Goal: Navigation & Orientation: Find specific page/section

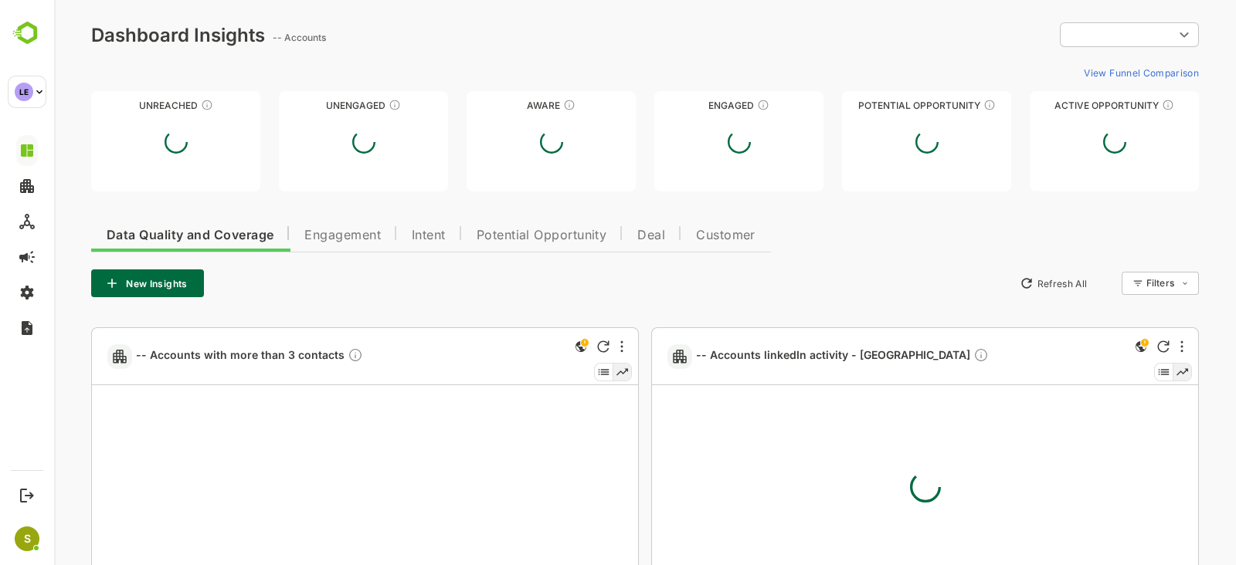
type input "**********"
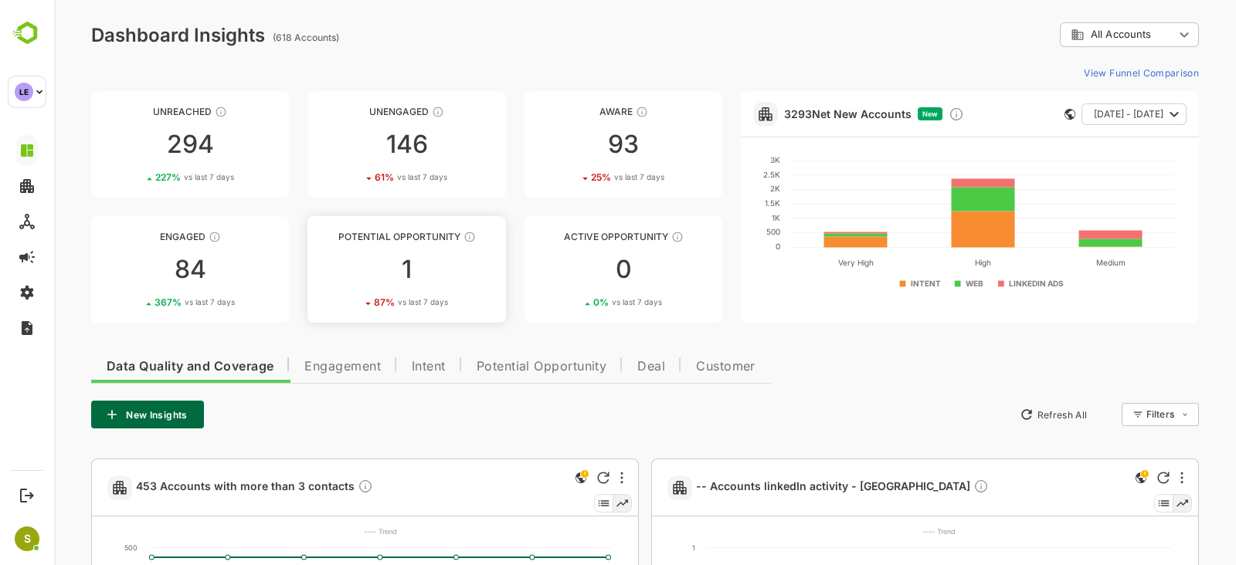
click at [429, 303] on span "vs last 7 days" at bounding box center [423, 303] width 50 height 12
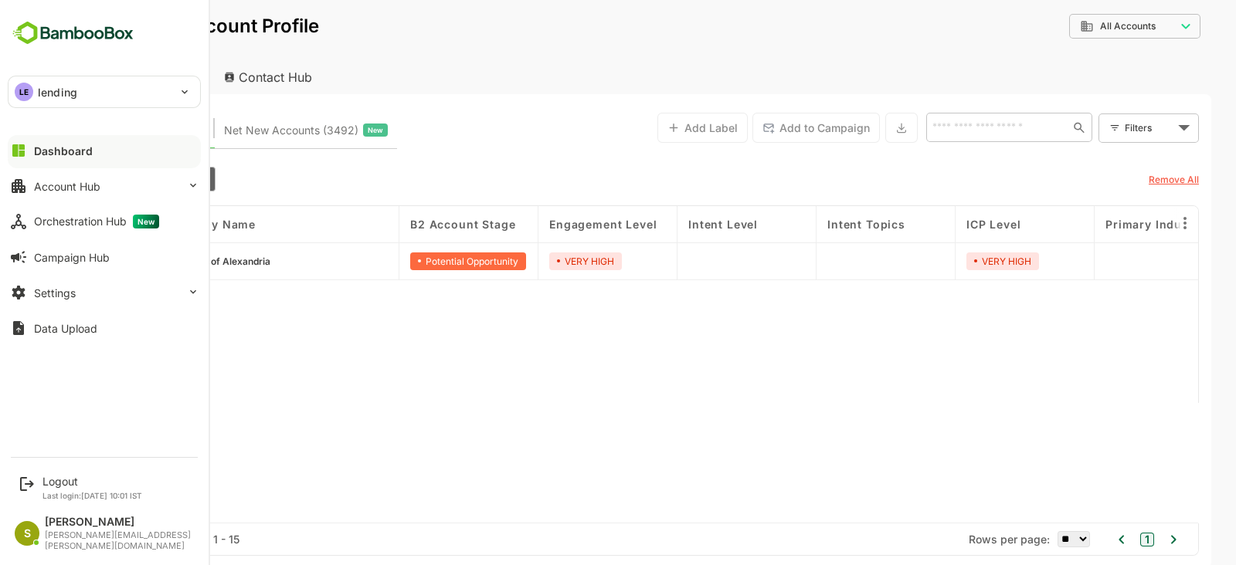
click at [93, 39] on img at bounding box center [73, 33] width 131 height 29
click at [99, 35] on img at bounding box center [73, 33] width 131 height 29
click at [73, 144] on div "Dashboard" at bounding box center [63, 150] width 59 height 13
click at [29, 32] on img at bounding box center [73, 33] width 131 height 29
click at [51, 25] on img at bounding box center [73, 33] width 131 height 29
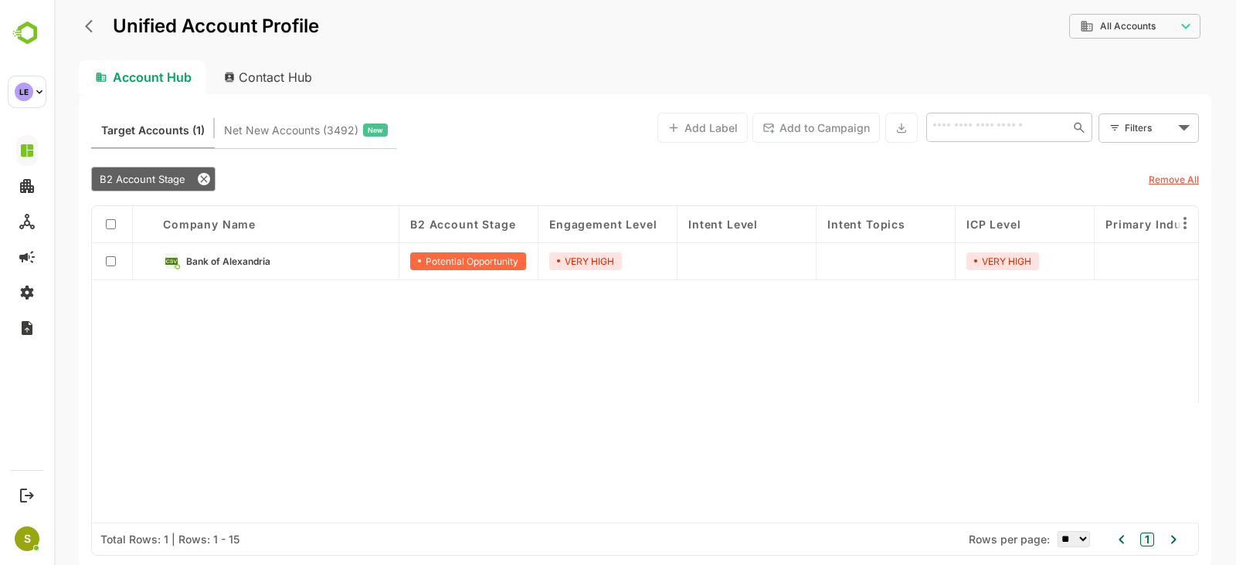
click at [93, 33] on icon "back" at bounding box center [92, 26] width 15 height 15
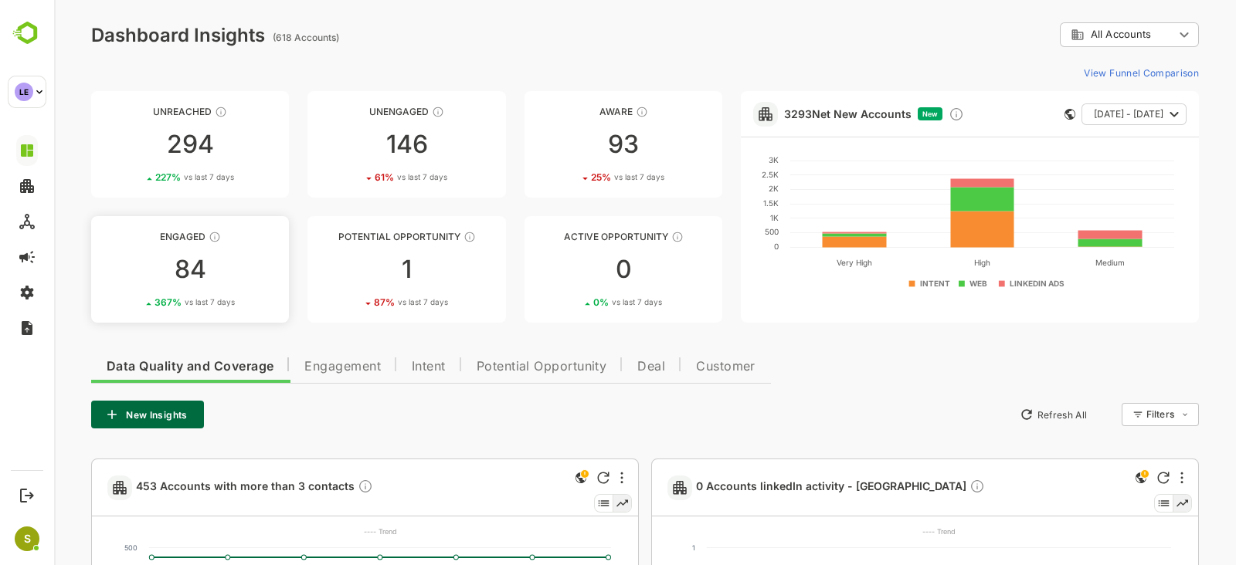
click at [216, 266] on div "84" at bounding box center [190, 269] width 198 height 25
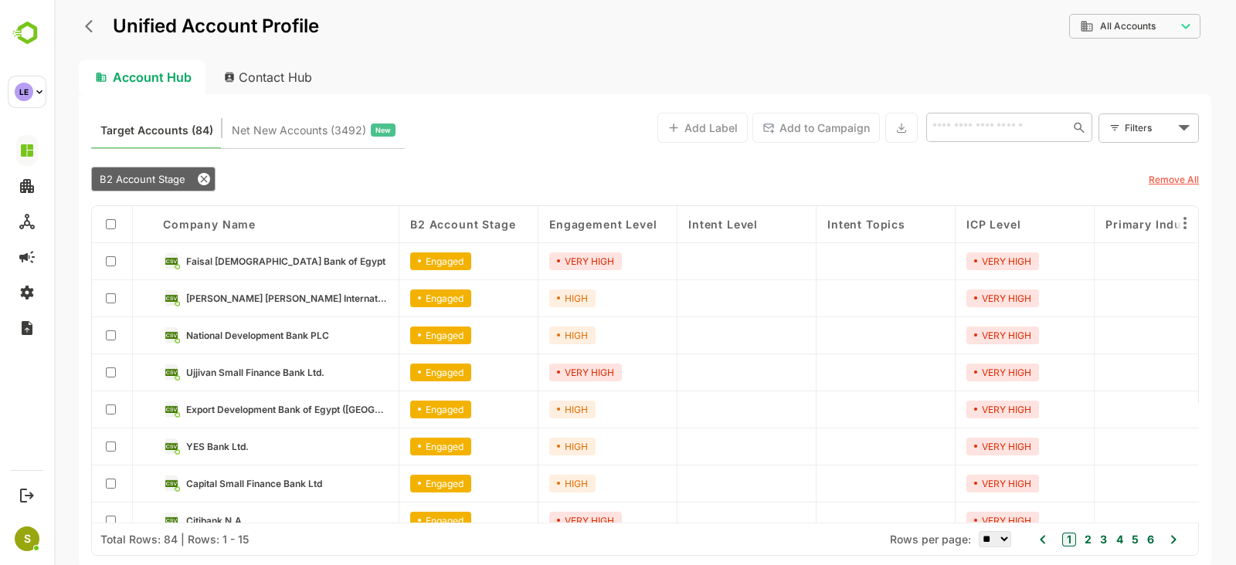
scroll to position [56, 0]
